Goal: Information Seeking & Learning: Learn about a topic

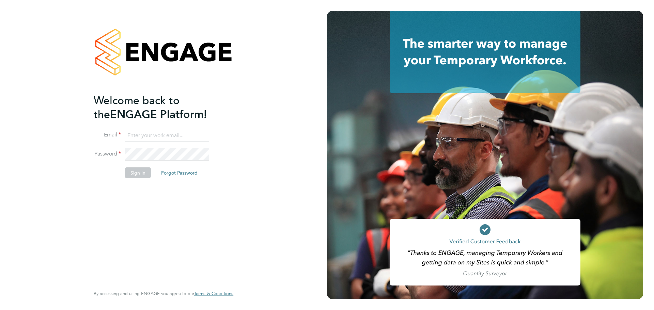
type input "aimee.macleodfolan@bluearrow.co.uk"
click at [138, 168] on button "Sign In" at bounding box center [138, 173] width 26 height 11
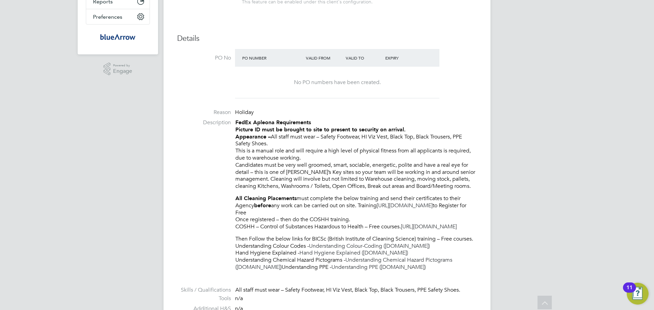
drag, startPoint x: 269, startPoint y: 143, endPoint x: 272, endPoint y: 136, distance: 7.9
click at [272, 136] on p "FedEx Apleona Requirements Picture ID must be brought to site to present to sec…" at bounding box center [356, 154] width 242 height 71
copy p "All staff must wear – Safety Footwear, HI Viz Vest, Black Top, Black Trousers, …"
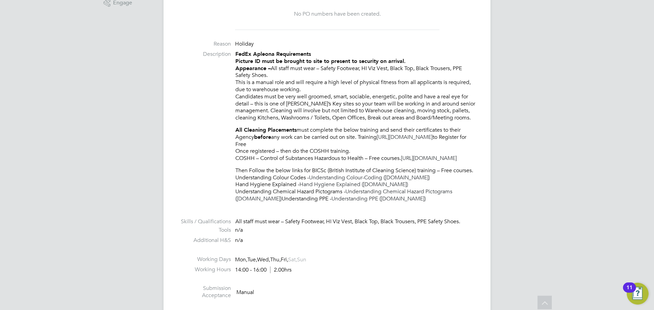
scroll to position [239, 0]
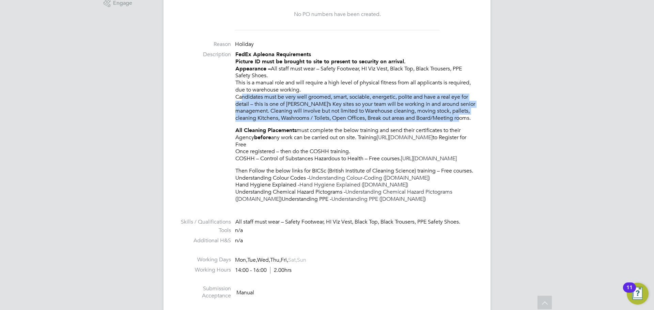
drag, startPoint x: 233, startPoint y: 95, endPoint x: 477, endPoint y: 118, distance: 244.7
click at [477, 118] on div "Vacancy Details Follow 1 x Cleaner (FedEx Use Only) - V179133 Confirmed 1 of 1 …" at bounding box center [327, 273] width 327 height 984
copy p "Candidates must be very well groomed, smart, sociable, energetic, polite and ha…"
click at [185, 117] on li "Description FedEx Apleona Requirements Picture ID must be brought to site to pr…" at bounding box center [327, 130] width 300 height 159
drag, startPoint x: 233, startPoint y: 99, endPoint x: 478, endPoint y: 117, distance: 245.7
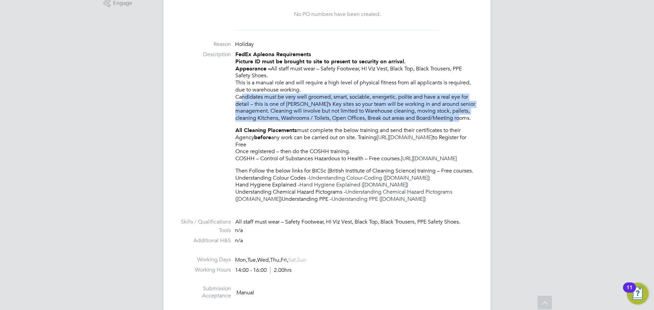
click at [478, 117] on div "Vacancy Details Follow 1 x Cleaner (FedEx Use Only) - V179133 Confirmed 1 of 1 …" at bounding box center [327, 273] width 327 height 984
copy p "Candidates must be very well groomed, smart, sociable, energetic, polite and ha…"
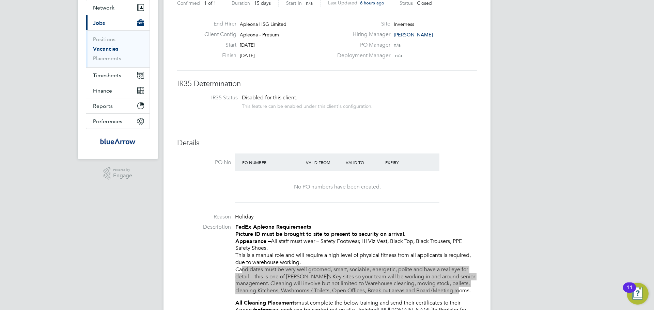
scroll to position [204, 0]
